Goal: Task Accomplishment & Management: Complete application form

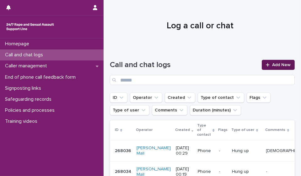
click at [264, 69] on link "Add New" at bounding box center [278, 65] width 33 height 10
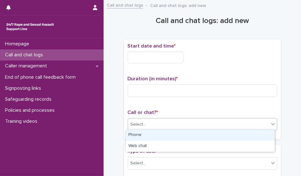
click at [206, 125] on div "Select..." at bounding box center [198, 124] width 141 height 10
click at [199, 136] on div "Phone" at bounding box center [200, 134] width 149 height 11
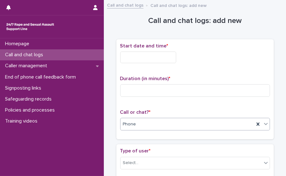
click at [138, 54] on input "text" at bounding box center [148, 58] width 56 height 12
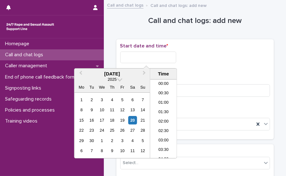
scroll to position [286, 0]
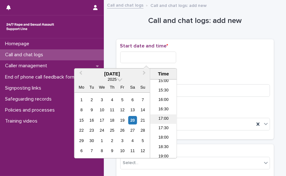
click at [167, 120] on li "17:00" at bounding box center [163, 118] width 27 height 9
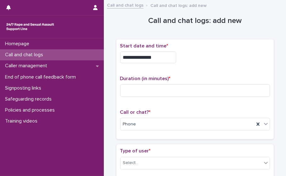
click at [155, 59] on input "**********" at bounding box center [148, 58] width 56 height 12
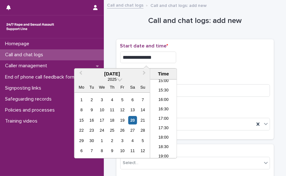
type input "**********"
click at [242, 43] on p "Start date and time *" at bounding box center [195, 46] width 150 height 6
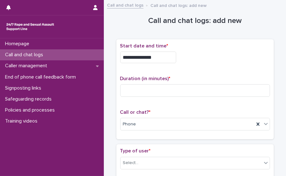
scroll to position [136, 0]
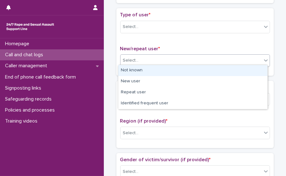
click at [197, 63] on div "Select..." at bounding box center [190, 60] width 141 height 10
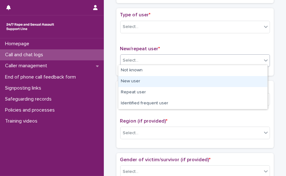
click at [185, 80] on div "New user" at bounding box center [192, 81] width 149 height 11
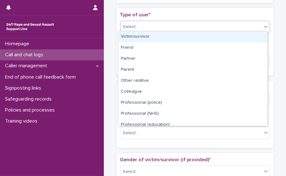
click at [186, 30] on div "Select..." at bounding box center [195, 27] width 150 height 13
click at [180, 41] on div "Victim/survivor" at bounding box center [192, 36] width 149 height 11
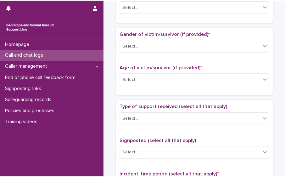
scroll to position [515, 0]
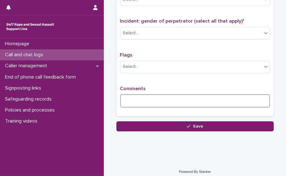
click at [217, 101] on textarea at bounding box center [195, 100] width 150 height 13
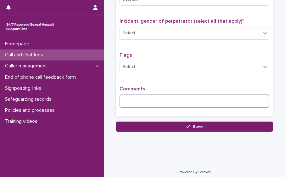
scroll to position [515, 0]
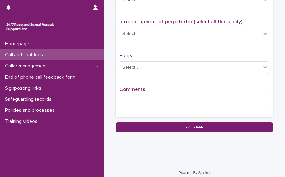
click at [166, 29] on div "Select..." at bounding box center [190, 34] width 141 height 10
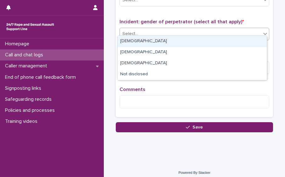
click at [160, 38] on div "[DEMOGRAPHIC_DATA]" at bounding box center [192, 41] width 149 height 11
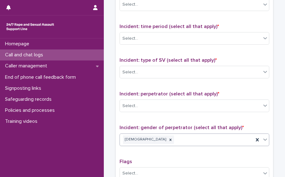
scroll to position [407, 0]
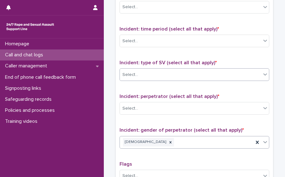
click at [212, 76] on div "Select..." at bounding box center [194, 74] width 150 height 13
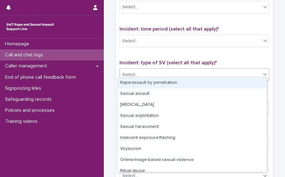
click at [203, 82] on div "Rape/assault by penetration" at bounding box center [192, 82] width 149 height 11
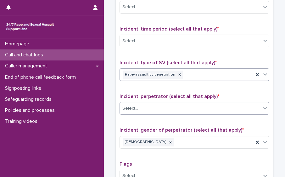
click at [200, 105] on div "Select..." at bounding box center [190, 108] width 141 height 10
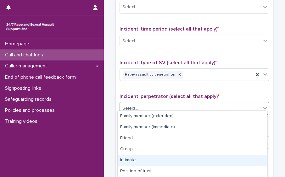
click at [186, 156] on div "Intimate" at bounding box center [192, 160] width 149 height 11
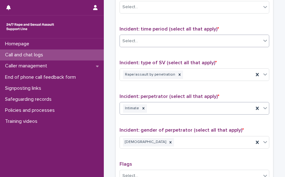
click at [211, 37] on div "Select..." at bounding box center [190, 41] width 141 height 10
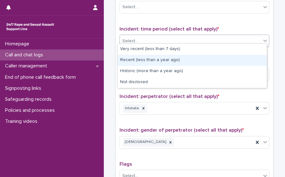
click at [198, 59] on div "Recent (less than a year ago)" at bounding box center [192, 60] width 149 height 11
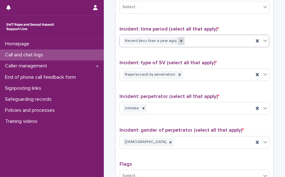
click at [180, 40] on icon at bounding box center [181, 41] width 2 height 2
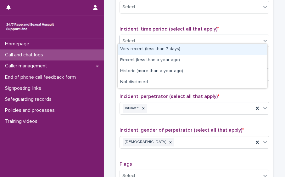
click at [174, 37] on div "Select..." at bounding box center [190, 41] width 141 height 10
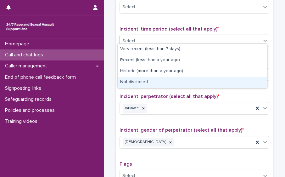
click at [171, 78] on div "Not disclosed" at bounding box center [192, 82] width 149 height 11
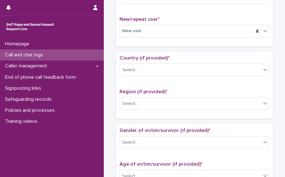
scroll to position [165, 0]
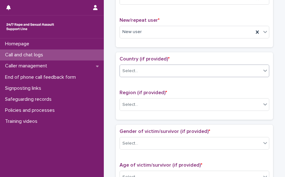
click at [247, 66] on div "Select..." at bounding box center [190, 71] width 141 height 10
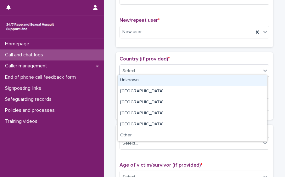
click at [233, 80] on div "Unknown" at bounding box center [192, 80] width 149 height 11
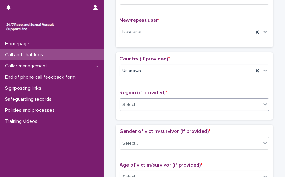
click at [219, 105] on div "Select..." at bounding box center [190, 104] width 141 height 10
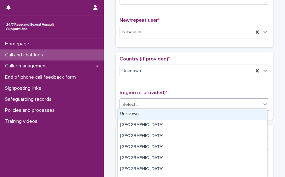
click at [206, 115] on div "Unknown" at bounding box center [192, 113] width 149 height 11
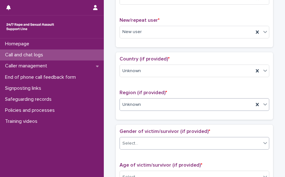
click at [206, 143] on div "Select..." at bounding box center [190, 143] width 141 height 10
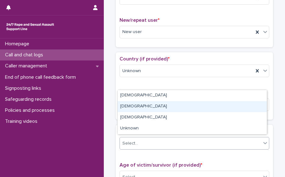
click at [190, 101] on div "[DEMOGRAPHIC_DATA]" at bounding box center [192, 106] width 149 height 11
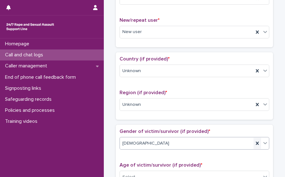
click at [254, 140] on icon at bounding box center [257, 143] width 6 height 6
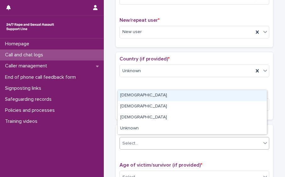
click at [254, 140] on div "Select..." at bounding box center [190, 143] width 141 height 10
click at [231, 97] on div "[DEMOGRAPHIC_DATA]" at bounding box center [192, 95] width 149 height 11
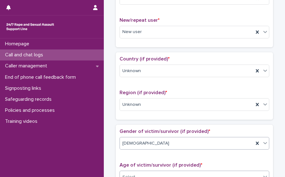
click at [206, 174] on div "Select..." at bounding box center [190, 177] width 141 height 10
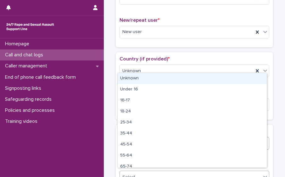
click at [196, 74] on div "Unknown" at bounding box center [192, 78] width 149 height 11
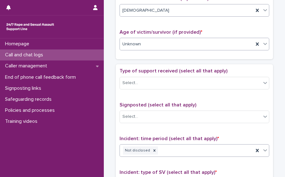
scroll to position [306, 0]
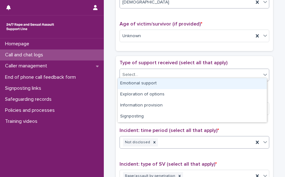
click at [187, 72] on div "Select..." at bounding box center [190, 74] width 141 height 10
click at [184, 77] on div "Select..." at bounding box center [194, 75] width 150 height 13
click at [187, 71] on div "Select..." at bounding box center [190, 74] width 141 height 10
click at [180, 81] on div "Emotional support" at bounding box center [192, 83] width 149 height 11
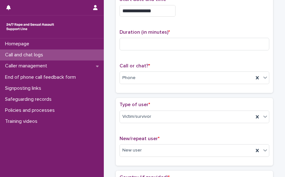
scroll to position [0, 0]
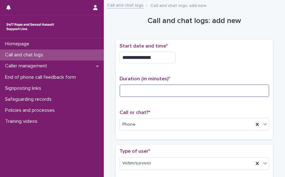
click at [134, 90] on input at bounding box center [194, 90] width 150 height 13
type input "**"
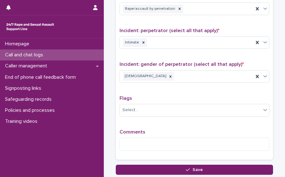
scroll to position [471, 0]
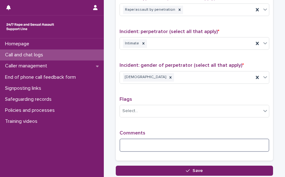
click at [183, 143] on textarea at bounding box center [194, 144] width 150 height 13
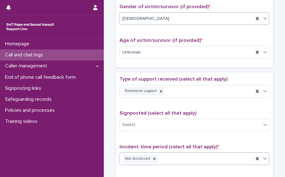
scroll to position [294, 0]
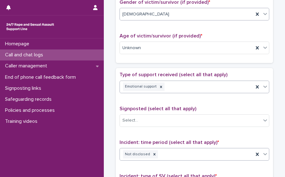
type textarea "**********"
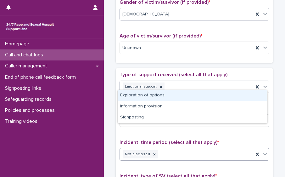
click at [206, 86] on div "Emotional support" at bounding box center [187, 86] width 134 height 11
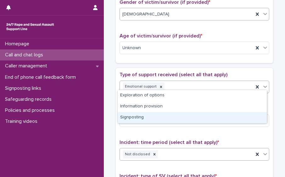
click at [192, 113] on div "Signposting" at bounding box center [192, 117] width 149 height 11
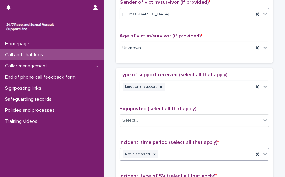
click at [192, 115] on div "Select..." at bounding box center [190, 120] width 141 height 10
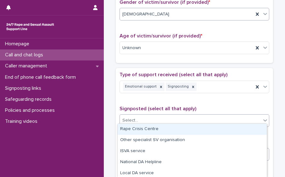
click at [192, 115] on div "Select..." at bounding box center [190, 120] width 141 height 10
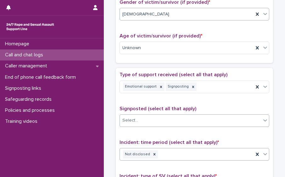
click at [192, 115] on div "Select..." at bounding box center [190, 120] width 141 height 10
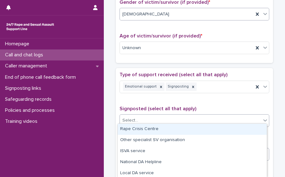
click at [192, 115] on div "Select..." at bounding box center [190, 120] width 141 height 10
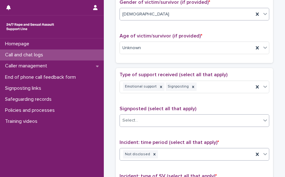
click at [177, 118] on div "Select..." at bounding box center [190, 120] width 141 height 10
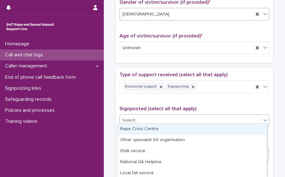
click at [171, 128] on div "Rape Crisis Centre" at bounding box center [192, 129] width 149 height 11
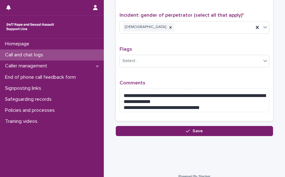
scroll to position [525, 0]
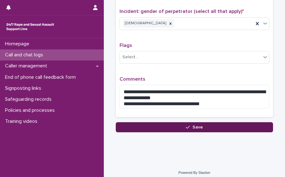
click at [240, 122] on button "Save" at bounding box center [194, 127] width 157 height 10
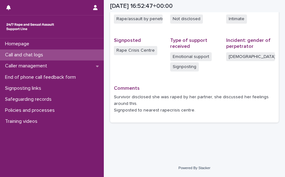
scroll to position [174, 0]
click at [73, 56] on div "Call and chat logs" at bounding box center [52, 54] width 104 height 11
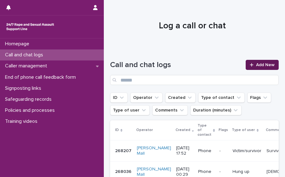
click at [256, 65] on span "Add New" at bounding box center [265, 65] width 19 height 4
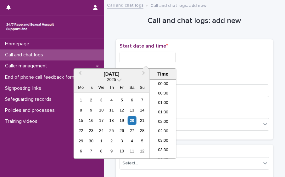
click at [135, 56] on input "text" at bounding box center [147, 58] width 56 height 12
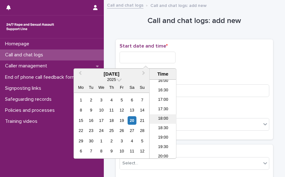
click at [165, 118] on li "18:00" at bounding box center [163, 118] width 27 height 9
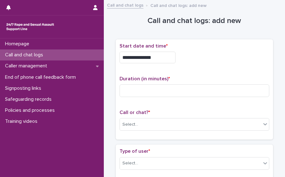
click at [156, 53] on input "**********" at bounding box center [147, 58] width 56 height 12
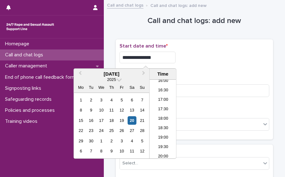
type input "**********"
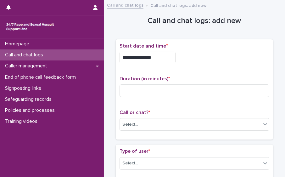
click at [215, 49] on div "**********" at bounding box center [194, 55] width 150 height 25
click at [188, 122] on div "Select..." at bounding box center [190, 124] width 141 height 10
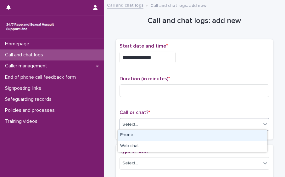
click at [181, 134] on div "Phone" at bounding box center [192, 134] width 149 height 11
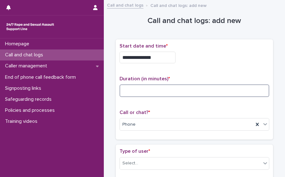
click at [142, 90] on input at bounding box center [194, 90] width 150 height 13
type input "**"
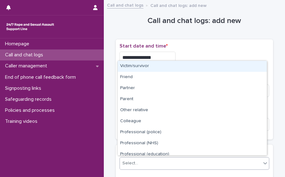
click at [242, 165] on div "Select..." at bounding box center [190, 163] width 141 height 10
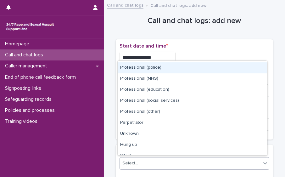
scroll to position [70, 0]
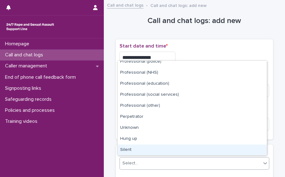
click at [246, 150] on div "Silent" at bounding box center [192, 149] width 149 height 11
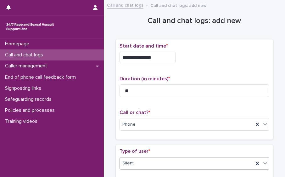
scroll to position [137, 0]
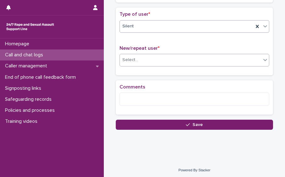
click at [236, 55] on div "Select..." at bounding box center [190, 60] width 141 height 10
click at [222, 62] on div "Select..." at bounding box center [190, 60] width 141 height 10
click at [138, 60] on div "Select..." at bounding box center [190, 60] width 141 height 10
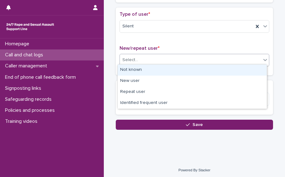
click at [135, 69] on div "Not known" at bounding box center [192, 69] width 149 height 11
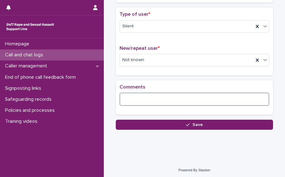
click at [135, 100] on textarea at bounding box center [194, 98] width 150 height 13
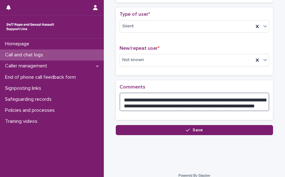
type textarea "**********"
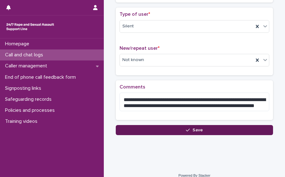
click at [186, 130] on icon "button" at bounding box center [188, 130] width 4 height 4
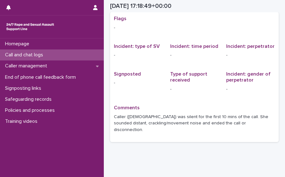
scroll to position [18, 0]
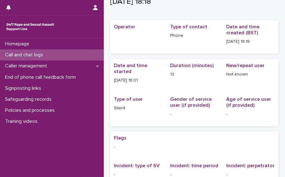
click at [74, 57] on div "Call and chat logs" at bounding box center [52, 54] width 104 height 11
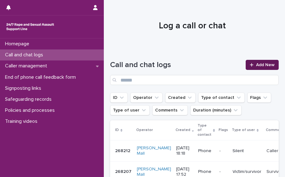
click at [261, 66] on span "Add New" at bounding box center [265, 65] width 19 height 4
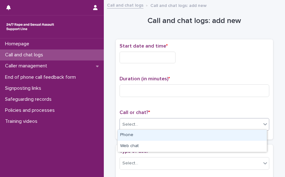
click at [167, 123] on div "Select..." at bounding box center [190, 124] width 141 height 10
click at [155, 136] on div "Phone" at bounding box center [192, 134] width 149 height 11
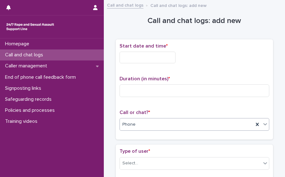
click at [140, 56] on input "text" at bounding box center [147, 58] width 56 height 12
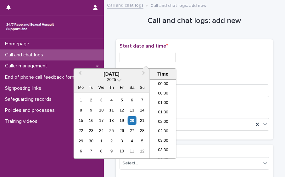
scroll to position [305, 0]
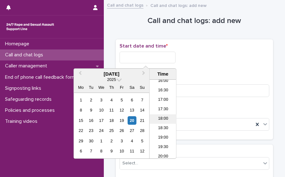
click at [171, 117] on li "18:00" at bounding box center [163, 118] width 27 height 9
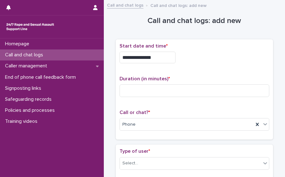
click at [158, 61] on input "**********" at bounding box center [147, 58] width 56 height 12
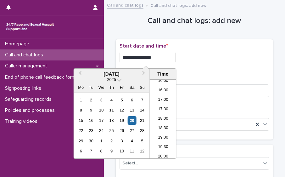
type input "**********"
click at [226, 62] on div "**********" at bounding box center [194, 58] width 150 height 12
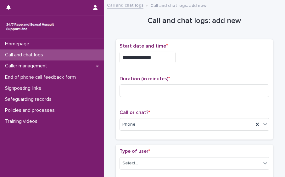
click at [209, 151] on p "Type of user *" at bounding box center [194, 151] width 150 height 6
click at [209, 161] on div "Select..." at bounding box center [190, 163] width 141 height 10
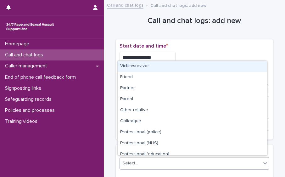
click at [191, 63] on div "Victim/survivor" at bounding box center [192, 66] width 149 height 11
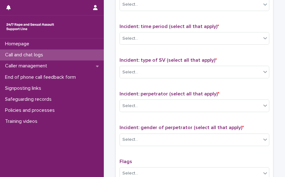
scroll to position [515, 0]
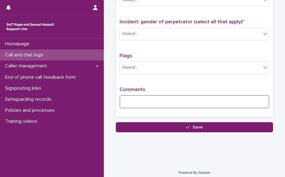
click at [225, 102] on textarea at bounding box center [194, 101] width 150 height 13
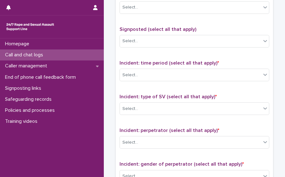
scroll to position [372, 0]
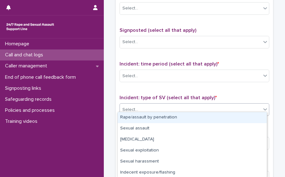
click at [234, 104] on div "Select..." at bounding box center [190, 109] width 141 height 10
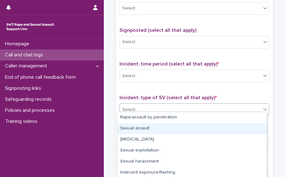
click at [209, 128] on div "Sexual assault" at bounding box center [192, 128] width 149 height 11
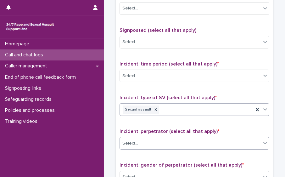
click at [208, 140] on div "Select..." at bounding box center [190, 143] width 141 height 10
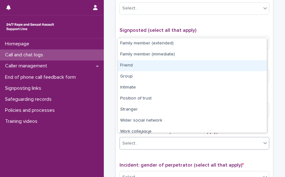
click at [180, 66] on div "Friend" at bounding box center [192, 65] width 149 height 11
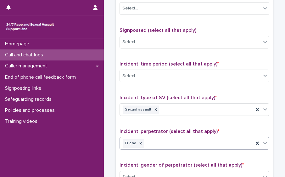
scroll to position [520, 0]
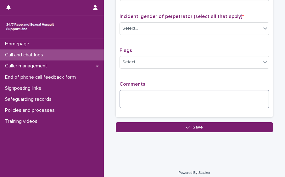
click at [200, 97] on textarea at bounding box center [194, 99] width 150 height 19
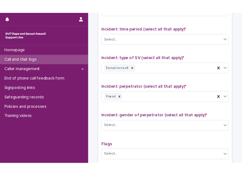
scroll to position [416, 0]
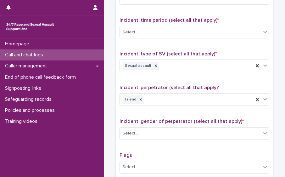
click at [224, 18] on p "Incident: time period (select all that apply) *" at bounding box center [194, 20] width 150 height 6
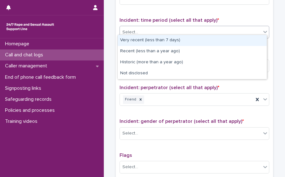
click at [222, 27] on div "Select..." at bounding box center [190, 32] width 141 height 10
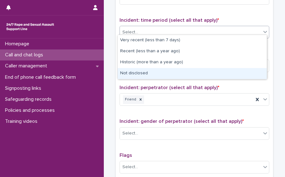
click at [181, 70] on div "Not disclosed" at bounding box center [192, 73] width 149 height 11
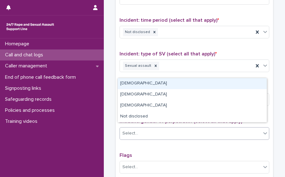
click at [166, 133] on div "Select..." at bounding box center [190, 133] width 141 height 10
click at [149, 83] on div "[DEMOGRAPHIC_DATA]" at bounding box center [192, 83] width 149 height 11
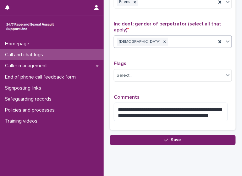
scroll to position [505, 0]
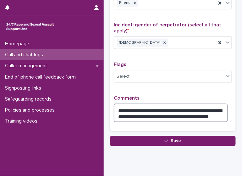
click at [202, 111] on textarea "**********" at bounding box center [171, 113] width 114 height 19
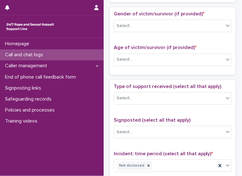
scroll to position [302, 0]
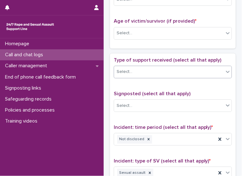
type textarea "**********"
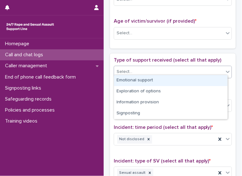
click at [212, 69] on div "Select..." at bounding box center [169, 72] width 110 height 10
click at [202, 83] on div "Emotional support" at bounding box center [170, 80] width 113 height 11
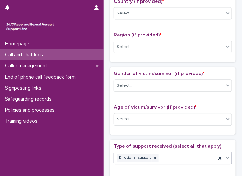
scroll to position [215, 0]
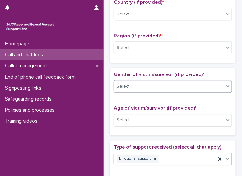
click at [224, 83] on div at bounding box center [228, 85] width 8 height 11
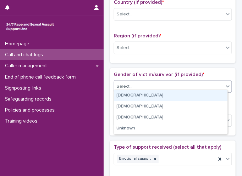
click at [210, 91] on div "[DEMOGRAPHIC_DATA]" at bounding box center [170, 95] width 113 height 11
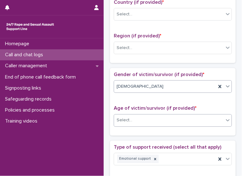
click at [203, 122] on div "Select..." at bounding box center [169, 120] width 110 height 10
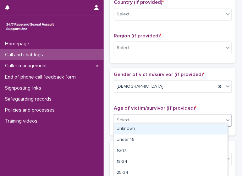
click at [192, 128] on div "Unknown" at bounding box center [170, 129] width 113 height 11
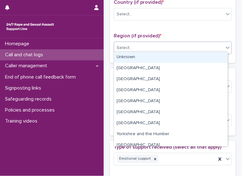
click at [176, 43] on div "Select..." at bounding box center [169, 48] width 110 height 10
click at [170, 57] on div "Unknown" at bounding box center [170, 57] width 113 height 11
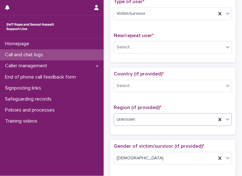
scroll to position [140, 0]
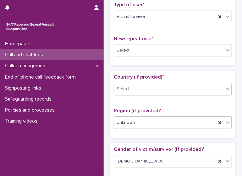
click at [213, 83] on div "Select..." at bounding box center [173, 89] width 118 height 13
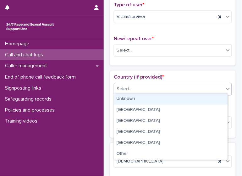
click at [202, 98] on div "Unknown" at bounding box center [170, 99] width 113 height 11
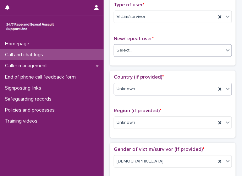
click at [190, 48] on div "Select..." at bounding box center [169, 50] width 110 height 10
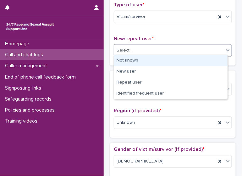
click at [181, 62] on div "Not known" at bounding box center [170, 60] width 113 height 11
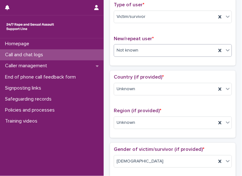
scroll to position [0, 0]
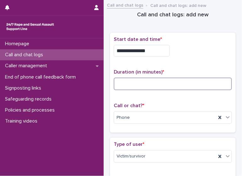
click at [135, 87] on input at bounding box center [173, 84] width 118 height 13
type input "**"
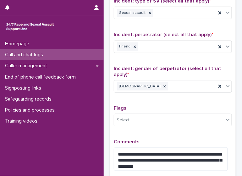
scroll to position [525, 0]
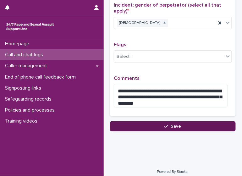
click at [168, 124] on div "button" at bounding box center [167, 126] width 6 height 4
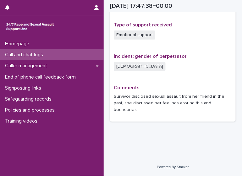
scroll to position [421, 0]
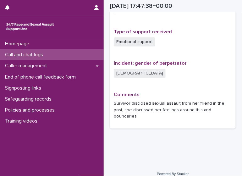
click at [46, 56] on p "Call and chat logs" at bounding box center [26, 55] width 46 height 6
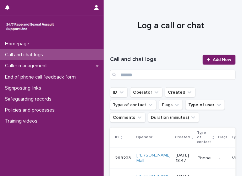
click at [206, 69] on div "Call and chat logs Add New" at bounding box center [173, 67] width 126 height 25
click at [208, 64] on link "Add New" at bounding box center [219, 60] width 33 height 10
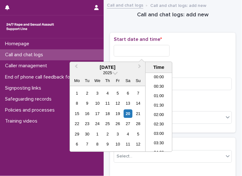
click at [142, 53] on input "text" at bounding box center [142, 51] width 56 height 12
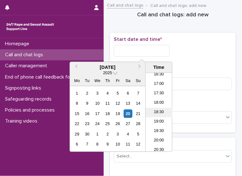
click at [158, 112] on li "18:30" at bounding box center [159, 112] width 27 height 9
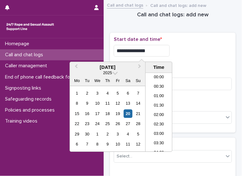
click at [154, 53] on input "**********" at bounding box center [142, 51] width 56 height 12
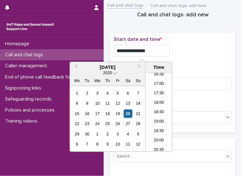
type input "**********"
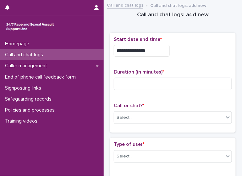
click at [206, 51] on div "**********" at bounding box center [173, 51] width 118 height 12
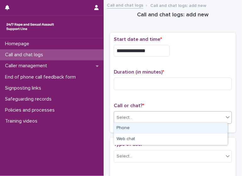
click at [189, 117] on div "Select..." at bounding box center [169, 118] width 110 height 10
click at [181, 130] on div "Phone" at bounding box center [170, 128] width 113 height 11
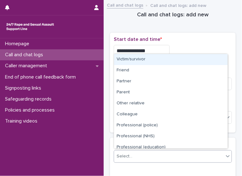
click at [160, 157] on div "Select..." at bounding box center [169, 156] width 110 height 10
click at [144, 62] on div "Victim/survivor" at bounding box center [170, 59] width 113 height 11
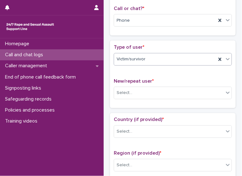
scroll to position [96, 0]
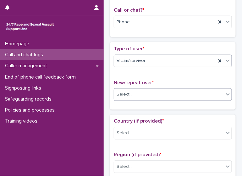
click at [193, 94] on div "Select..." at bounding box center [169, 94] width 110 height 10
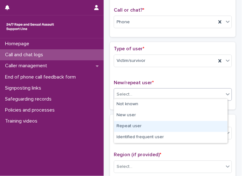
click at [171, 131] on div "Repeat user" at bounding box center [170, 126] width 113 height 11
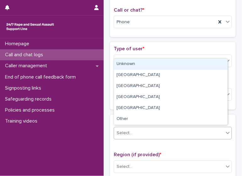
click at [171, 131] on div "Select..." at bounding box center [169, 133] width 110 height 10
click at [150, 64] on div "Unknown" at bounding box center [170, 64] width 113 height 11
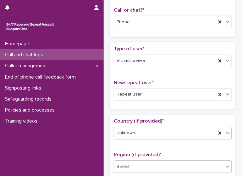
click at [158, 168] on div "Select..." at bounding box center [169, 167] width 110 height 10
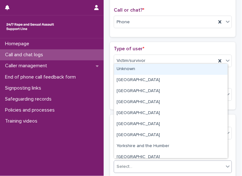
click at [146, 69] on div "Unknown" at bounding box center [170, 69] width 113 height 11
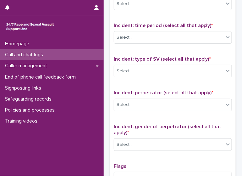
scroll to position [515, 0]
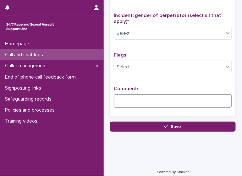
click at [185, 99] on textarea at bounding box center [173, 100] width 118 height 13
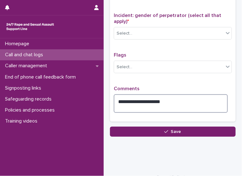
type textarea "**********"
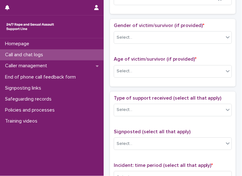
scroll to position [0, 0]
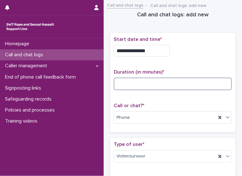
click at [150, 85] on input at bounding box center [173, 84] width 118 height 13
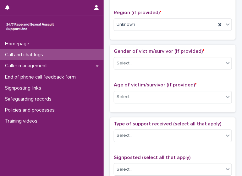
scroll to position [236, 0]
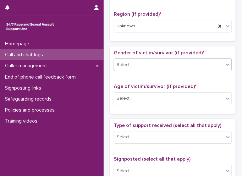
type input "*"
click at [189, 63] on div "Select..." at bounding box center [169, 65] width 110 height 10
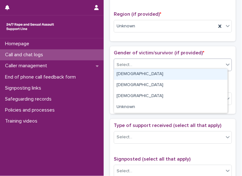
click at [180, 72] on div "[DEMOGRAPHIC_DATA]" at bounding box center [170, 74] width 113 height 11
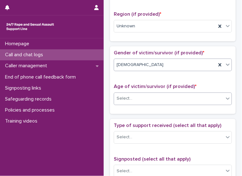
click at [169, 97] on div "Select..." at bounding box center [169, 98] width 110 height 10
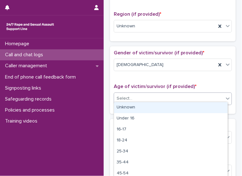
click at [158, 108] on div "Unknown" at bounding box center [170, 107] width 113 height 11
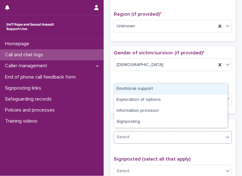
click at [153, 137] on div "Select..." at bounding box center [169, 137] width 110 height 10
click at [142, 89] on div "Emotional support" at bounding box center [170, 89] width 113 height 11
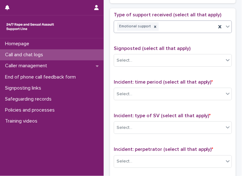
scroll to position [348, 0]
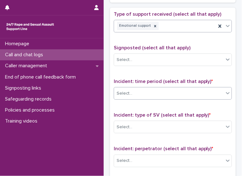
click at [204, 91] on div "Select..." at bounding box center [169, 93] width 110 height 10
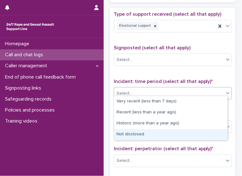
click at [185, 134] on div "Not disclosed" at bounding box center [170, 134] width 113 height 11
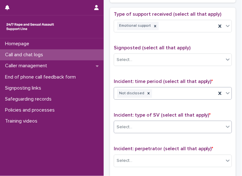
click at [183, 124] on div "Select..." at bounding box center [169, 127] width 110 height 10
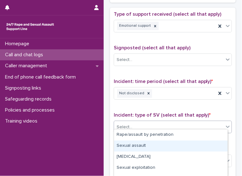
scroll to position [63, 0]
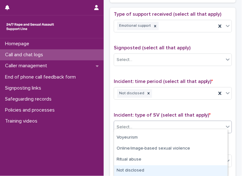
click at [201, 169] on div "Not disclosed" at bounding box center [170, 170] width 113 height 11
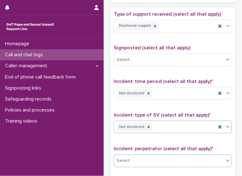
click at [200, 150] on body "**********" at bounding box center [121, 88] width 242 height 176
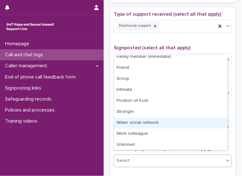
scroll to position [26, 0]
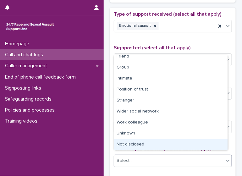
click at [210, 145] on div "Not disclosed" at bounding box center [170, 144] width 113 height 11
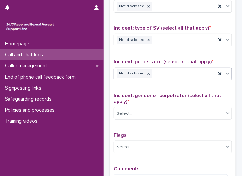
scroll to position [520, 0]
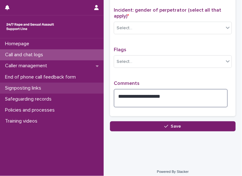
drag, startPoint x: 172, startPoint y: 86, endPoint x: 95, endPoint y: 90, distance: 76.8
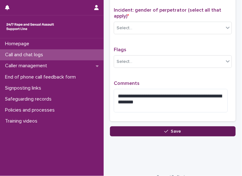
click at [161, 129] on button "Save" at bounding box center [173, 131] width 126 height 10
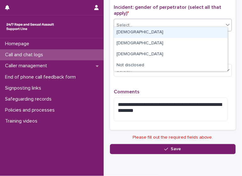
click at [165, 25] on div "Select..." at bounding box center [169, 25] width 110 height 10
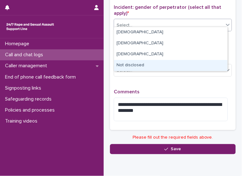
click at [154, 64] on div "Not disclosed" at bounding box center [170, 65] width 113 height 11
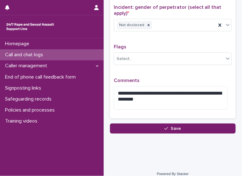
click at [131, 106] on div "**********" at bounding box center [173, 96] width 118 height 37
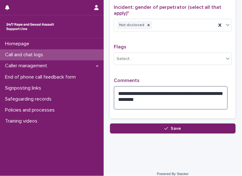
click at [126, 103] on textarea "**********" at bounding box center [171, 98] width 114 height 24
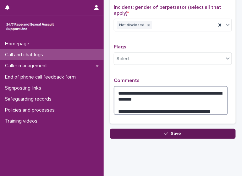
type textarea "**********"
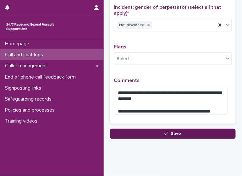
click at [182, 129] on button "Save" at bounding box center [173, 134] width 126 height 10
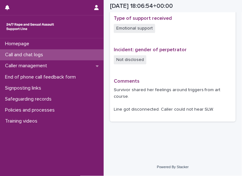
scroll to position [428, 0]
click at [48, 60] on div "Call and chat logs" at bounding box center [52, 54] width 104 height 11
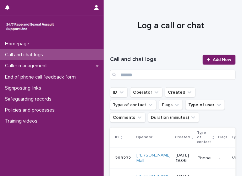
click at [222, 52] on div "Call and chat logs Add New" at bounding box center [173, 67] width 126 height 40
click at [216, 59] on span "Add New" at bounding box center [222, 60] width 19 height 4
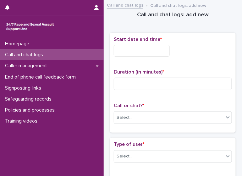
click at [124, 54] on input "text" at bounding box center [142, 51] width 56 height 12
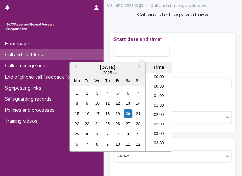
scroll to position [323, 0]
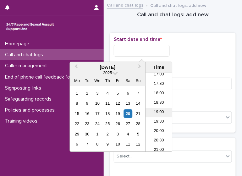
click at [156, 113] on li "19:00" at bounding box center [159, 112] width 27 height 9
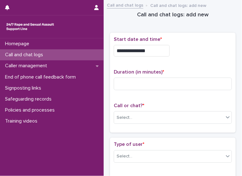
click at [154, 52] on input "**********" at bounding box center [142, 51] width 56 height 12
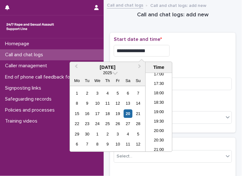
type input "**********"
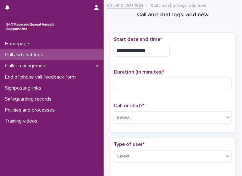
click at [221, 72] on p "Duration (in minutes) *" at bounding box center [173, 72] width 118 height 6
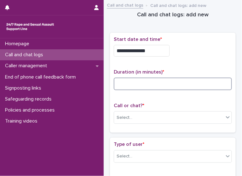
click at [168, 88] on input at bounding box center [173, 84] width 118 height 13
type input "*"
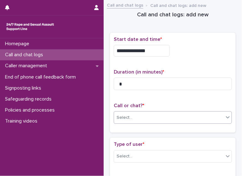
click at [183, 117] on div "Select..." at bounding box center [169, 118] width 110 height 10
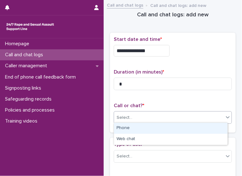
click at [172, 128] on div "Phone" at bounding box center [170, 128] width 113 height 11
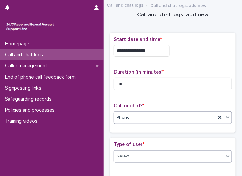
click at [175, 155] on div "Select..." at bounding box center [169, 156] width 110 height 10
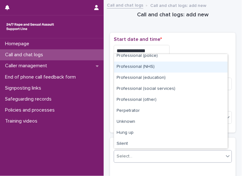
scroll to position [70, 0]
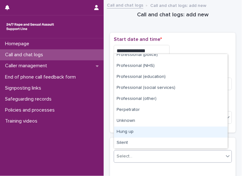
click at [207, 130] on div "Hung up" at bounding box center [170, 132] width 113 height 11
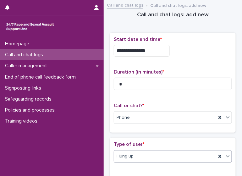
scroll to position [128, 0]
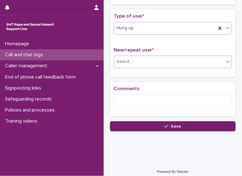
click at [195, 59] on div "Select..." at bounding box center [169, 62] width 110 height 10
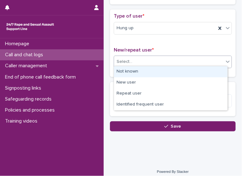
click at [169, 76] on div "Not known" at bounding box center [170, 71] width 113 height 11
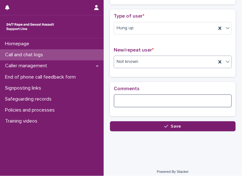
click at [164, 98] on textarea at bounding box center [173, 100] width 118 height 13
type textarea "**********"
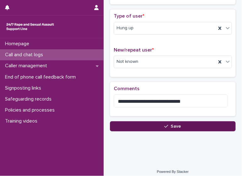
click at [162, 123] on button "Save" at bounding box center [173, 126] width 126 height 10
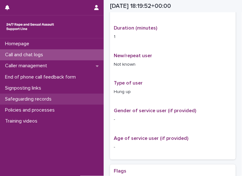
scroll to position [135, 0]
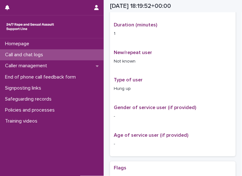
click at [39, 57] on p "Call and chat logs" at bounding box center [26, 55] width 46 height 6
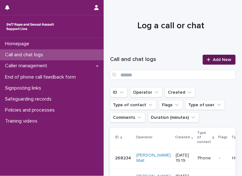
click at [215, 59] on span "Add New" at bounding box center [222, 60] width 19 height 4
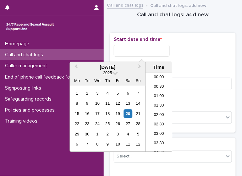
click at [134, 50] on input "text" at bounding box center [142, 51] width 56 height 12
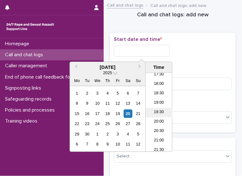
click at [160, 112] on li "19:30" at bounding box center [159, 112] width 27 height 9
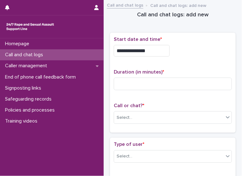
click at [152, 50] on input "**********" at bounding box center [142, 51] width 56 height 12
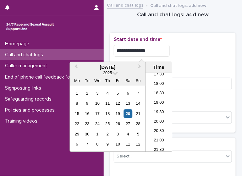
type input "**********"
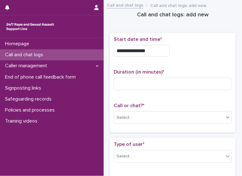
click at [217, 46] on div "**********" at bounding box center [173, 51] width 118 height 12
click at [181, 118] on div "Select..." at bounding box center [169, 118] width 110 height 10
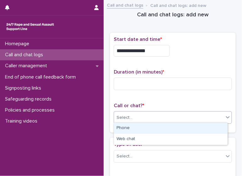
click at [169, 128] on div "Phone" at bounding box center [170, 128] width 113 height 11
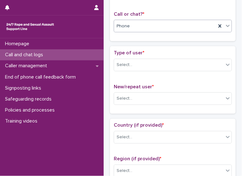
scroll to position [92, 0]
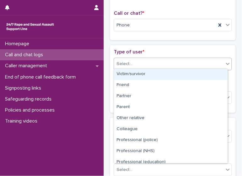
click at [211, 61] on div "Select..." at bounding box center [169, 64] width 110 height 10
click at [198, 75] on div "Victim/survivor" at bounding box center [170, 74] width 113 height 11
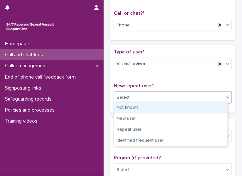
click at [191, 97] on div "Select..." at bounding box center [169, 97] width 110 height 10
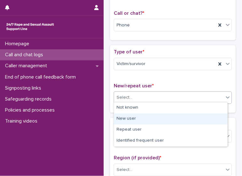
click at [179, 115] on div "New user" at bounding box center [170, 118] width 113 height 11
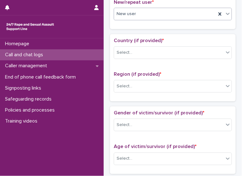
scroll to position [178, 0]
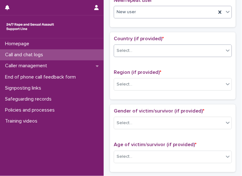
click at [226, 50] on icon at bounding box center [228, 51] width 4 height 2
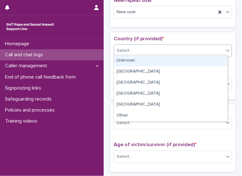
click at [213, 57] on div "Unknown" at bounding box center [170, 60] width 113 height 11
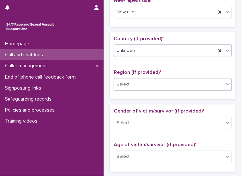
click at [198, 83] on div "Select..." at bounding box center [169, 85] width 110 height 10
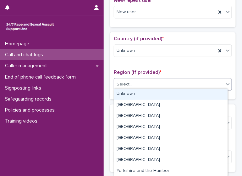
click at [193, 93] on div "Unknown" at bounding box center [170, 94] width 113 height 11
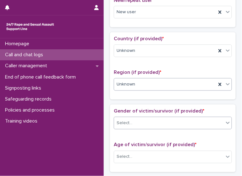
click at [187, 125] on div "Select..." at bounding box center [169, 123] width 110 height 10
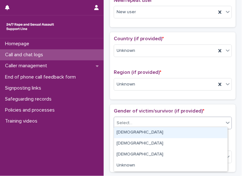
click at [179, 131] on div "[DEMOGRAPHIC_DATA]" at bounding box center [170, 132] width 113 height 11
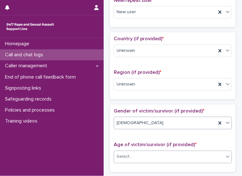
click at [173, 157] on div "Select..." at bounding box center [169, 157] width 110 height 10
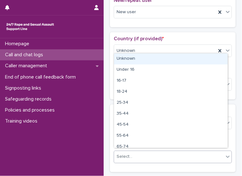
click at [163, 62] on div "Unknown" at bounding box center [170, 58] width 113 height 11
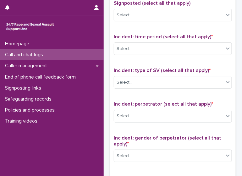
scroll to position [391, 0]
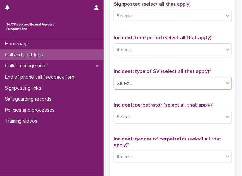
click at [169, 78] on div "Select..." at bounding box center [169, 83] width 110 height 10
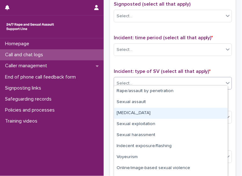
click at [159, 112] on div "[MEDICAL_DATA]" at bounding box center [170, 113] width 113 height 11
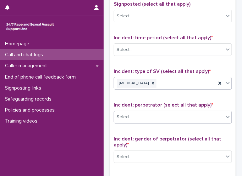
click at [165, 116] on div "Select..." at bounding box center [169, 117] width 110 height 10
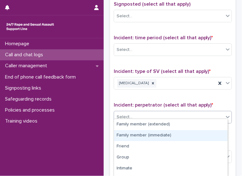
click at [160, 133] on div "Family member (immediate)" at bounding box center [170, 135] width 113 height 11
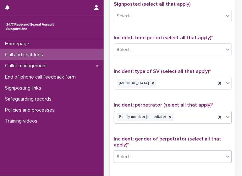
click at [165, 157] on div "Select..." at bounding box center [169, 157] width 110 height 10
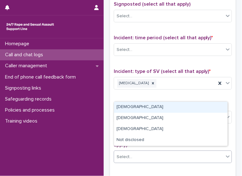
click at [143, 107] on div "[DEMOGRAPHIC_DATA]" at bounding box center [170, 107] width 113 height 11
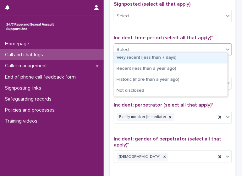
click at [161, 46] on div "Select..." at bounding box center [169, 50] width 110 height 10
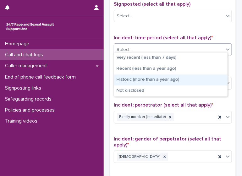
click at [155, 80] on div "Historic (more than a year ago)" at bounding box center [170, 79] width 113 height 11
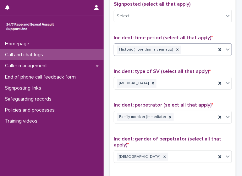
scroll to position [515, 0]
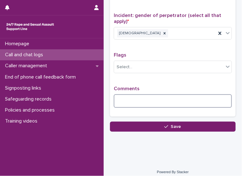
click at [139, 98] on textarea at bounding box center [173, 100] width 118 height 13
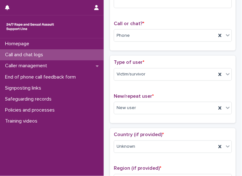
scroll to position [0, 0]
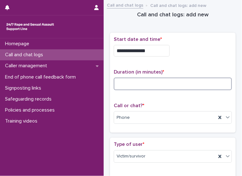
click at [138, 84] on input at bounding box center [173, 84] width 118 height 13
type input "**"
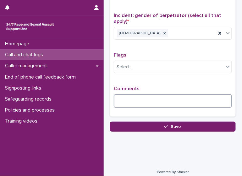
click at [156, 102] on textarea at bounding box center [173, 100] width 118 height 13
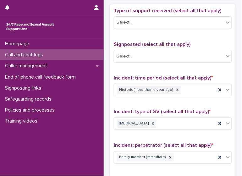
scroll to position [308, 0]
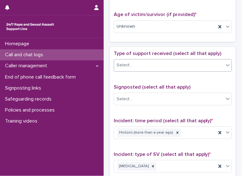
type textarea "**********"
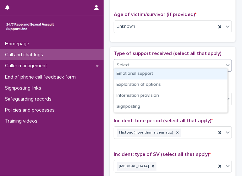
click at [189, 61] on div "Select..." at bounding box center [169, 65] width 110 height 10
click at [174, 74] on div "Emotional support" at bounding box center [170, 74] width 113 height 11
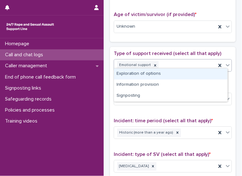
click at [185, 60] on div "Emotional support" at bounding box center [165, 65] width 102 height 11
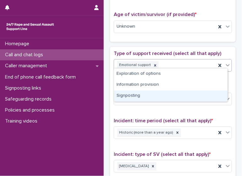
click at [161, 92] on div "Signposting" at bounding box center [170, 96] width 113 height 11
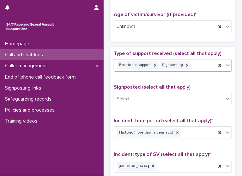
click at [161, 94] on div "Select..." at bounding box center [169, 99] width 110 height 10
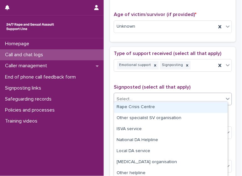
click at [158, 108] on div "Rape Crisis Centre" at bounding box center [170, 107] width 113 height 11
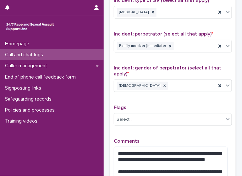
scroll to position [536, 0]
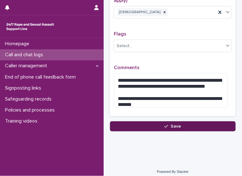
click at [194, 121] on button "Save" at bounding box center [173, 126] width 126 height 10
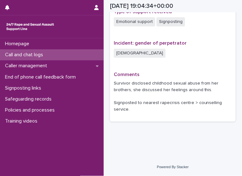
scroll to position [438, 0]
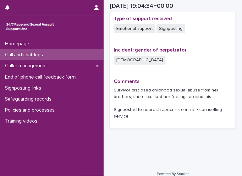
click at [31, 55] on p "Call and chat logs" at bounding box center [26, 55] width 46 height 6
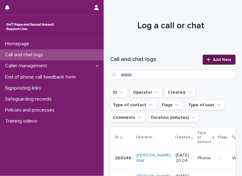
click at [207, 60] on icon at bounding box center [209, 60] width 4 height 4
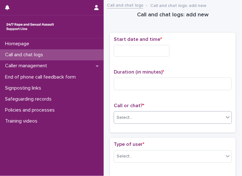
click at [172, 115] on div "Select..." at bounding box center [169, 118] width 110 height 10
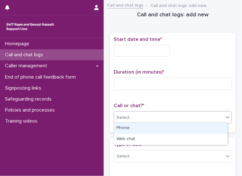
click at [164, 126] on div "Phone" at bounding box center [170, 128] width 113 height 11
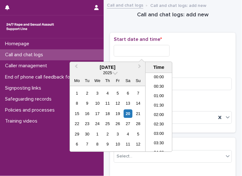
click at [145, 50] on input "text" at bounding box center [142, 51] width 56 height 12
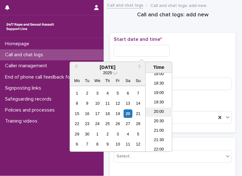
click at [159, 113] on li "20:00" at bounding box center [159, 111] width 27 height 9
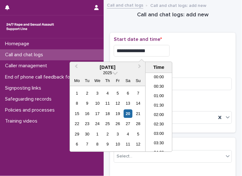
click at [151, 49] on input "**********" at bounding box center [142, 51] width 56 height 12
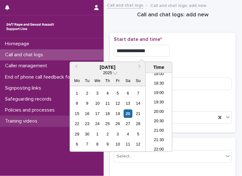
type input "**********"
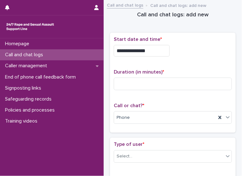
click at [220, 52] on div "**********" at bounding box center [173, 51] width 118 height 12
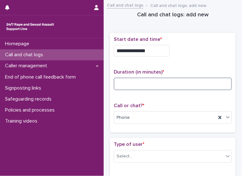
click at [152, 86] on input at bounding box center [173, 84] width 118 height 13
type input "*"
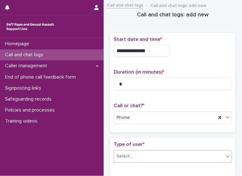
click at [174, 151] on div "Select..." at bounding box center [169, 156] width 110 height 10
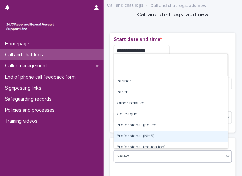
scroll to position [70, 0]
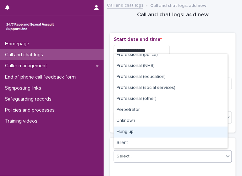
click at [203, 135] on div "Hung up" at bounding box center [170, 132] width 113 height 11
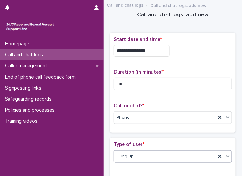
scroll to position [131, 0]
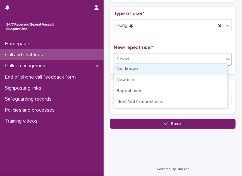
click at [184, 58] on div "Select..." at bounding box center [169, 59] width 110 height 10
click at [172, 67] on div "Not known" at bounding box center [170, 69] width 113 height 11
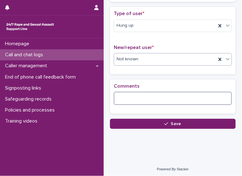
click at [155, 96] on textarea at bounding box center [173, 98] width 118 height 13
type textarea "*"
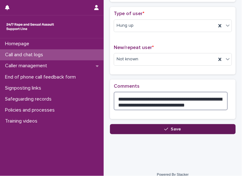
type textarea "**********"
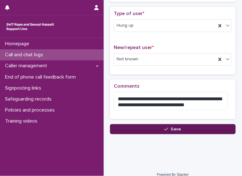
click at [195, 126] on button "Save" at bounding box center [173, 129] width 126 height 10
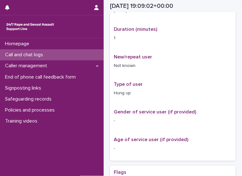
scroll to position [135, 0]
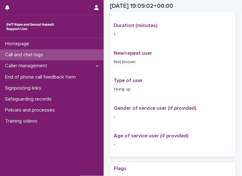
click at [38, 56] on p "Call and chat logs" at bounding box center [26, 55] width 46 height 6
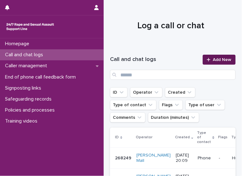
click at [208, 59] on div at bounding box center [210, 60] width 6 height 4
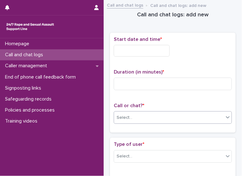
click at [140, 114] on div "Select..." at bounding box center [169, 118] width 110 height 10
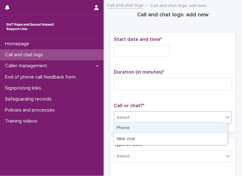
click at [133, 129] on div "Phone" at bounding box center [170, 128] width 113 height 11
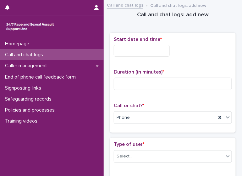
click at [123, 51] on input "text" at bounding box center [142, 51] width 56 height 12
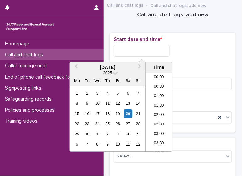
scroll to position [343, 0]
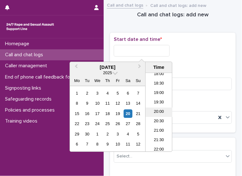
click at [159, 113] on li "20:00" at bounding box center [159, 111] width 27 height 9
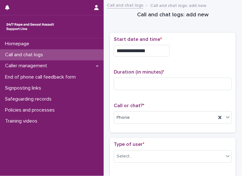
click at [150, 49] on input "**********" at bounding box center [142, 51] width 56 height 12
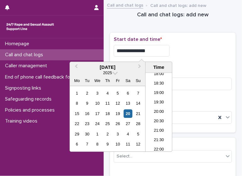
type input "**********"
click at [198, 79] on input at bounding box center [173, 84] width 118 height 13
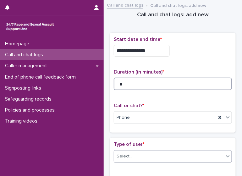
type input "*"
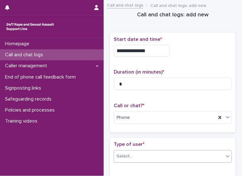
click at [196, 149] on body "**********" at bounding box center [121, 88] width 242 height 176
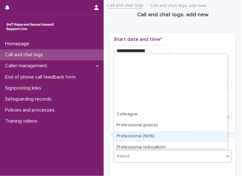
scroll to position [70, 0]
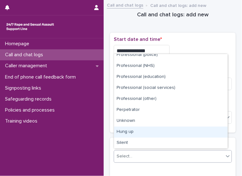
click at [214, 132] on div "Hung up" at bounding box center [170, 132] width 113 height 11
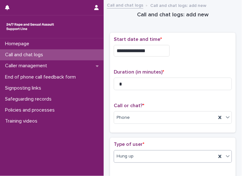
scroll to position [131, 0]
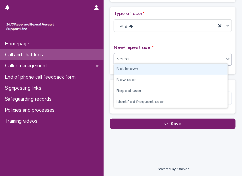
click at [154, 60] on div "Select..." at bounding box center [169, 59] width 110 height 10
click at [140, 72] on div "Not known" at bounding box center [170, 69] width 113 height 11
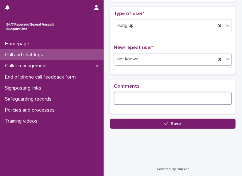
click at [137, 92] on textarea at bounding box center [173, 98] width 118 height 13
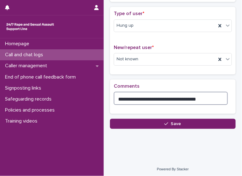
type textarea "**********"
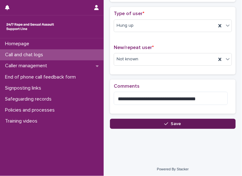
click at [159, 119] on button "Save" at bounding box center [173, 124] width 126 height 10
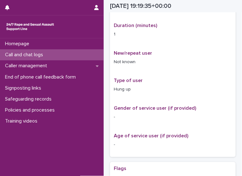
scroll to position [138, 0]
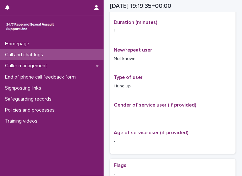
click at [52, 54] on div "Call and chat logs" at bounding box center [52, 54] width 104 height 11
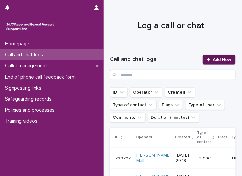
click at [215, 63] on link "Add New" at bounding box center [219, 60] width 33 height 10
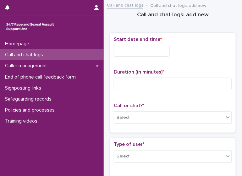
click at [131, 51] on input "text" at bounding box center [142, 51] width 56 height 12
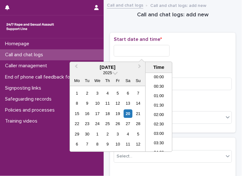
scroll to position [343, 0]
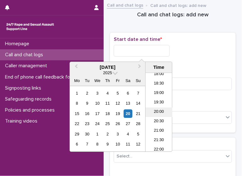
click at [156, 110] on li "20:00" at bounding box center [159, 111] width 27 height 9
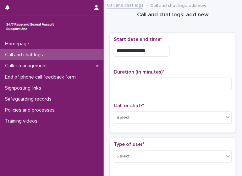
click at [150, 52] on input "**********" at bounding box center [142, 51] width 56 height 12
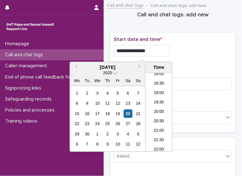
type input "**********"
click at [199, 83] on input at bounding box center [173, 84] width 118 height 13
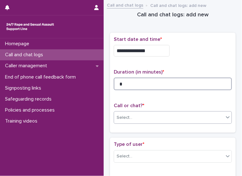
type input "*"
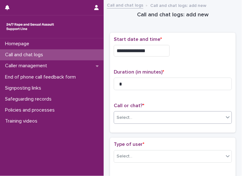
click at [194, 113] on div "Select..." at bounding box center [169, 118] width 110 height 10
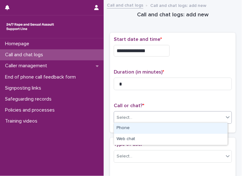
click at [184, 126] on div "Phone" at bounding box center [170, 128] width 113 height 11
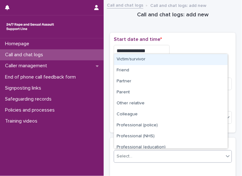
click at [195, 155] on div "Select..." at bounding box center [169, 156] width 110 height 10
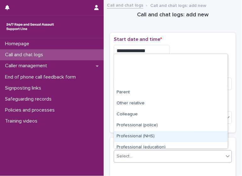
scroll to position [70, 0]
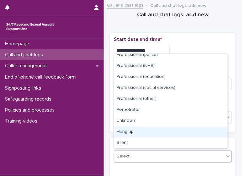
click at [213, 135] on div "Hung up" at bounding box center [170, 132] width 113 height 11
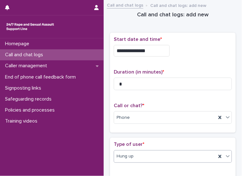
scroll to position [131, 0]
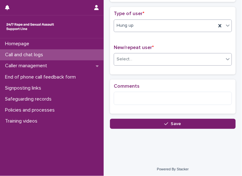
click at [194, 56] on div "Select..." at bounding box center [169, 59] width 110 height 10
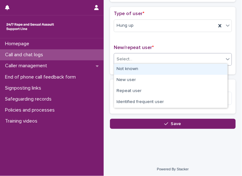
click at [184, 65] on div "Not known" at bounding box center [170, 69] width 113 height 11
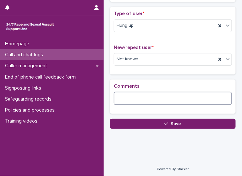
click at [152, 97] on textarea at bounding box center [173, 98] width 118 height 13
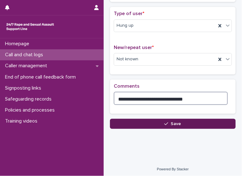
type textarea "**********"
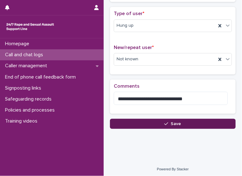
click at [168, 122] on div "button" at bounding box center [167, 124] width 6 height 4
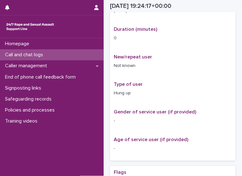
scroll to position [135, 0]
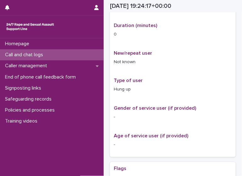
click at [53, 52] on div "Call and chat logs" at bounding box center [52, 54] width 104 height 11
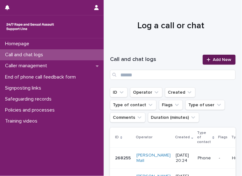
click at [213, 62] on span "Add New" at bounding box center [222, 60] width 19 height 4
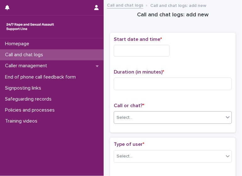
click at [152, 116] on div "Select..." at bounding box center [169, 118] width 110 height 10
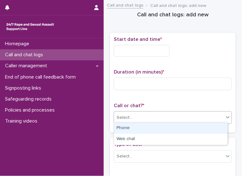
click at [144, 126] on div "Phone" at bounding box center [170, 128] width 113 height 11
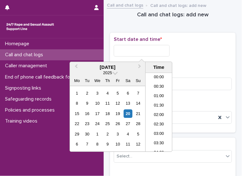
click at [143, 52] on input "text" at bounding box center [142, 51] width 56 height 12
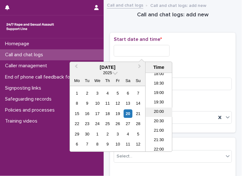
click at [162, 109] on li "20:00" at bounding box center [159, 111] width 27 height 9
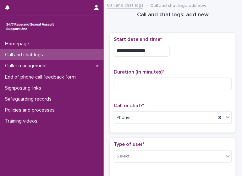
click at [149, 49] on input "**********" at bounding box center [142, 51] width 56 height 12
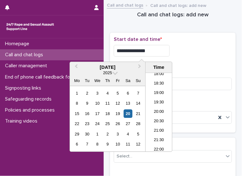
type input "**********"
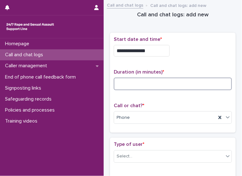
click at [201, 86] on input at bounding box center [173, 84] width 118 height 13
type input "*"
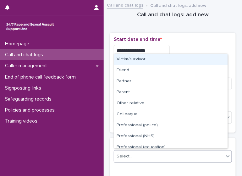
click at [201, 155] on div "Select..." at bounding box center [169, 156] width 110 height 10
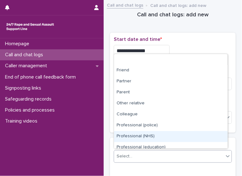
scroll to position [70, 0]
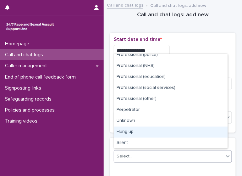
click at [216, 135] on div "Hung up" at bounding box center [170, 132] width 113 height 11
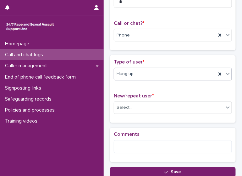
scroll to position [82, 0]
click at [224, 102] on div at bounding box center [228, 107] width 8 height 11
click at [207, 110] on div "Select..." at bounding box center [169, 107] width 110 height 10
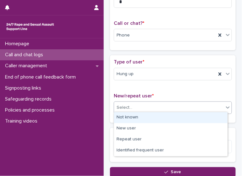
click at [183, 105] on div "Select..." at bounding box center [169, 107] width 110 height 10
click at [174, 116] on div "Not known" at bounding box center [170, 117] width 113 height 11
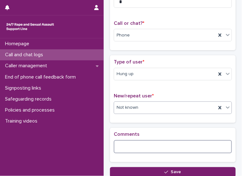
click at [166, 147] on textarea at bounding box center [173, 146] width 118 height 13
type textarea "**********"
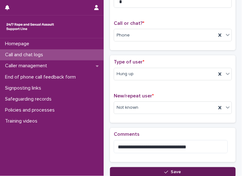
click at [143, 169] on button "Save" at bounding box center [173, 172] width 126 height 10
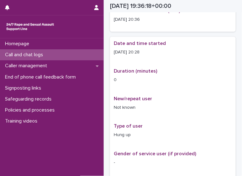
scroll to position [86, 0]
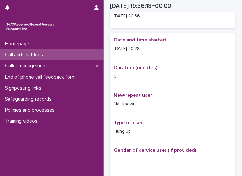
click at [46, 56] on p "Call and chat logs" at bounding box center [26, 55] width 46 height 6
